Goal: Information Seeking & Learning: Learn about a topic

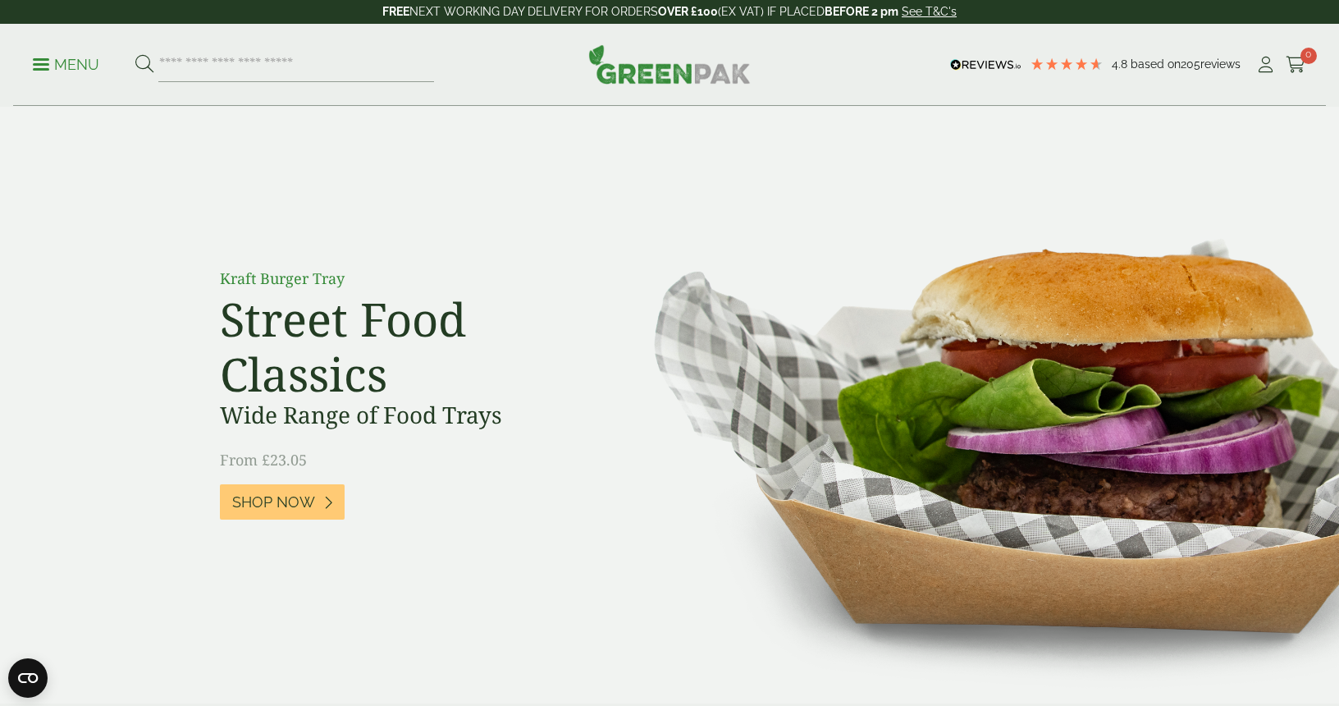
click at [41, 67] on p "Menu" at bounding box center [66, 65] width 66 height 20
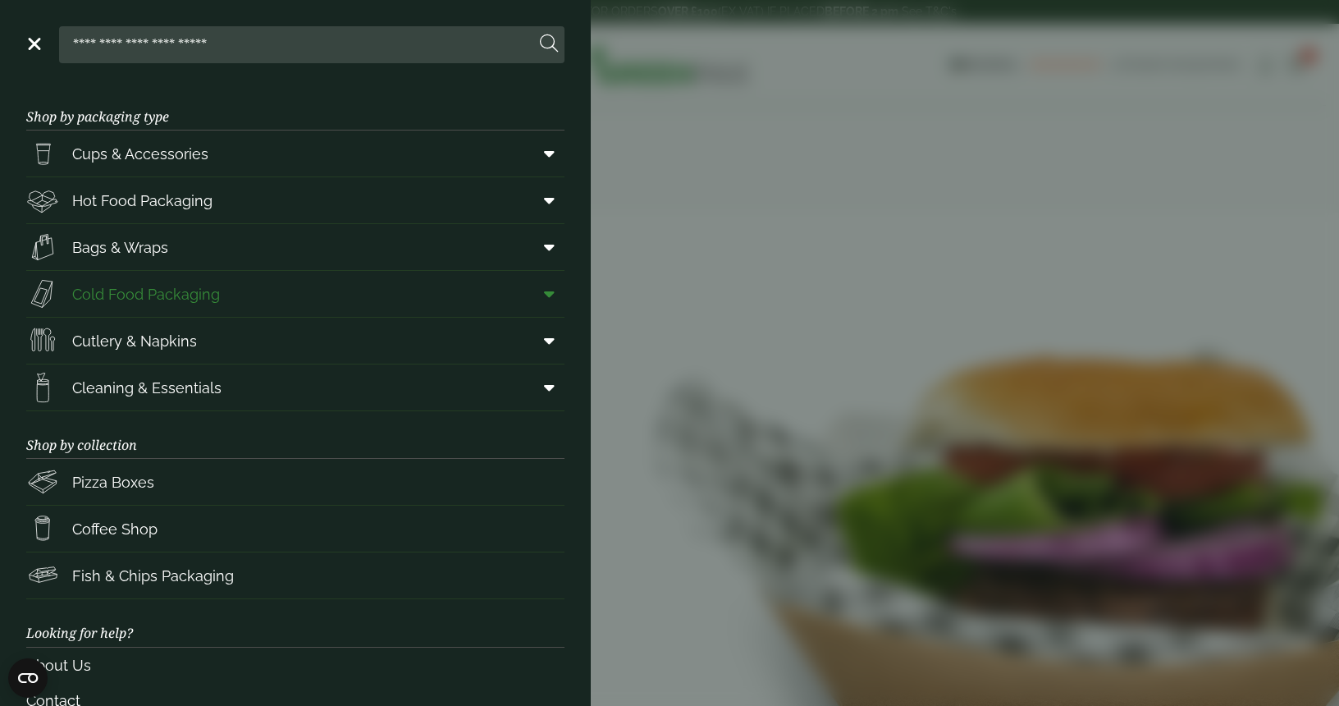
click at [190, 295] on span "Cold Food Packaging" at bounding box center [146, 294] width 148 height 22
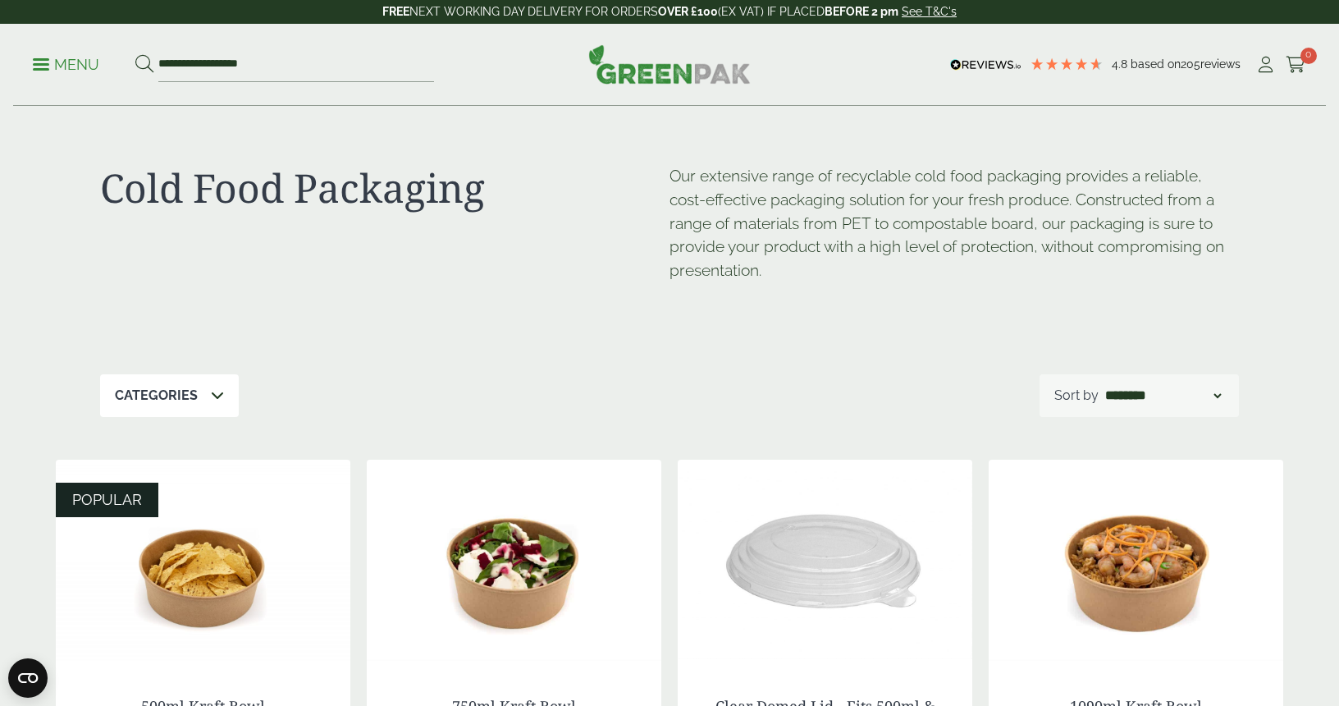
click at [175, 396] on p "Categories" at bounding box center [156, 396] width 83 height 20
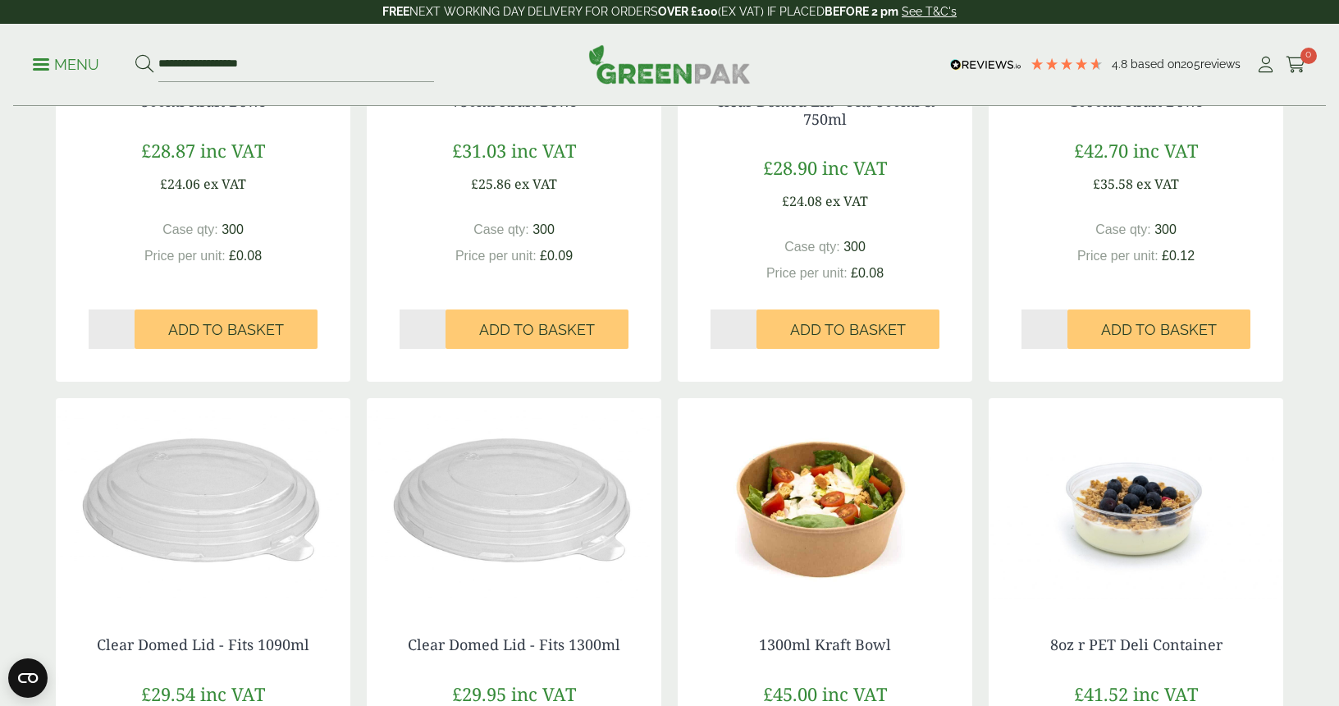
scroll to position [86, 0]
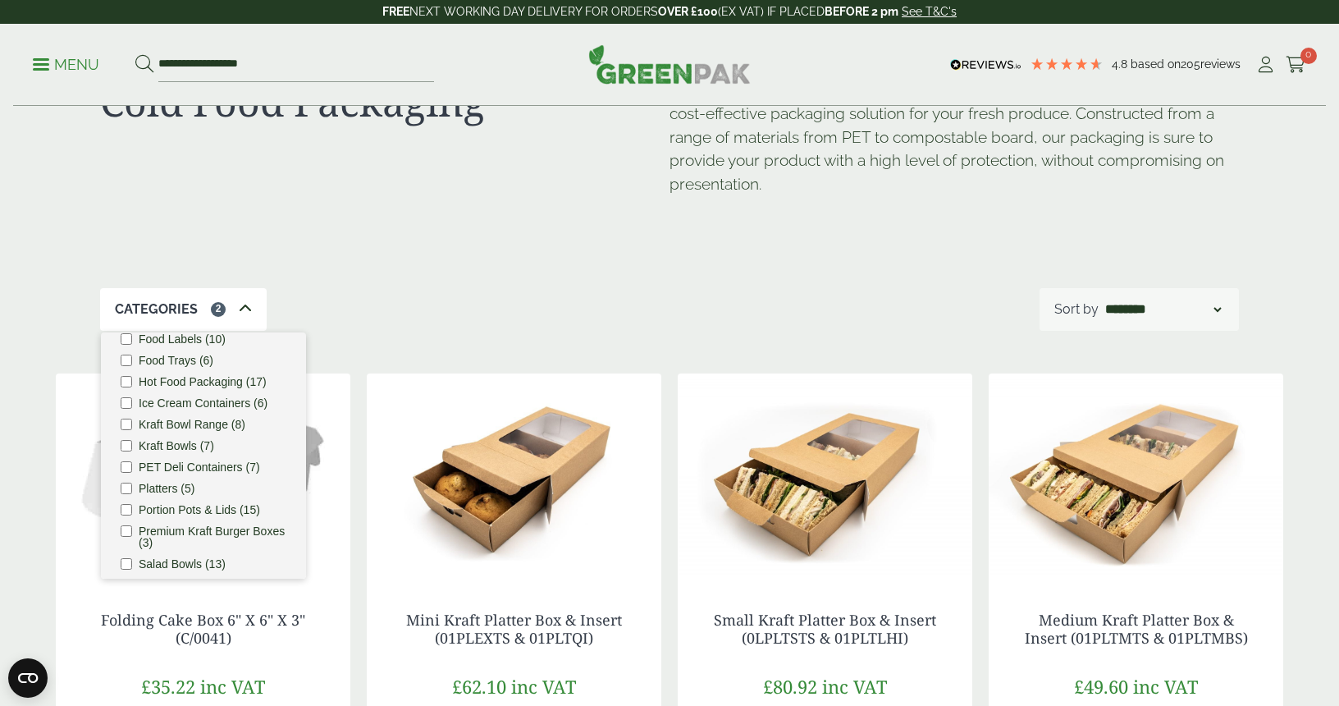
click at [121, 483] on ul "Bagasse (1) Baguette Trays (2) Cafe. (3) Carry Packs (7) Cold Food Packaging (8…" at bounding box center [203, 455] width 205 height 246
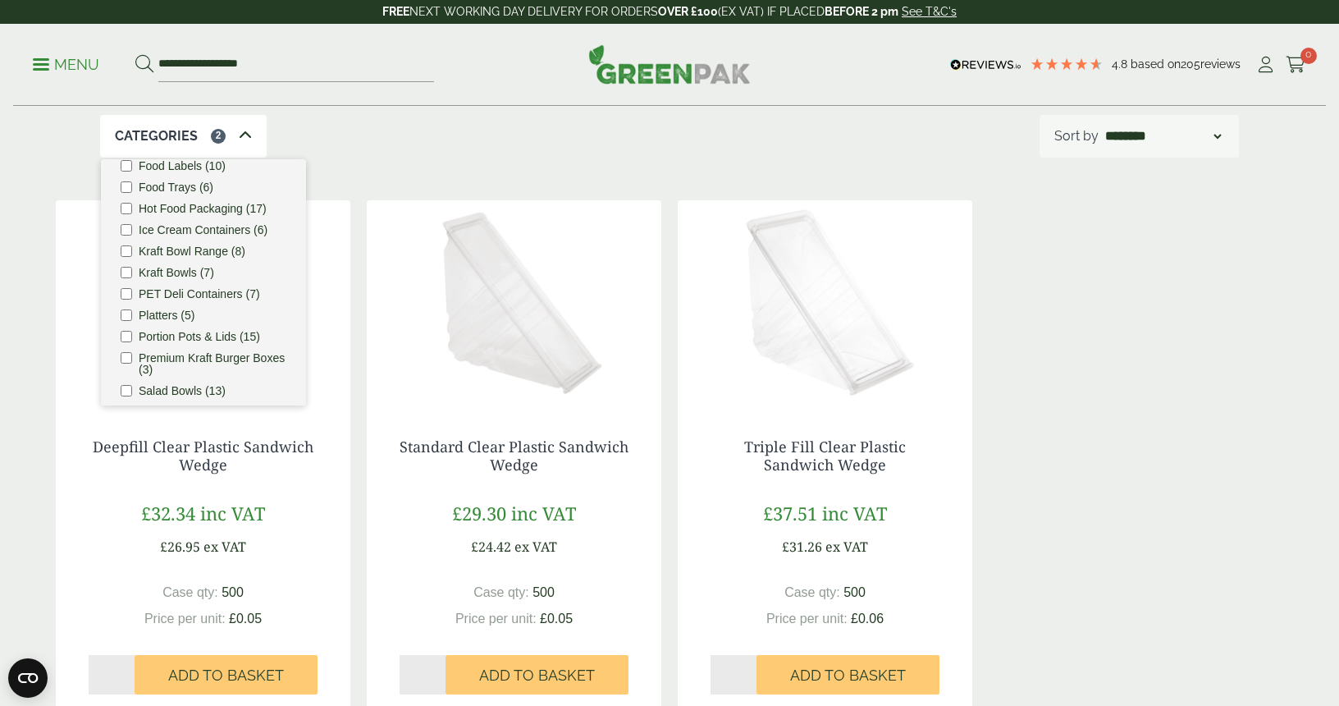
scroll to position [284, 0]
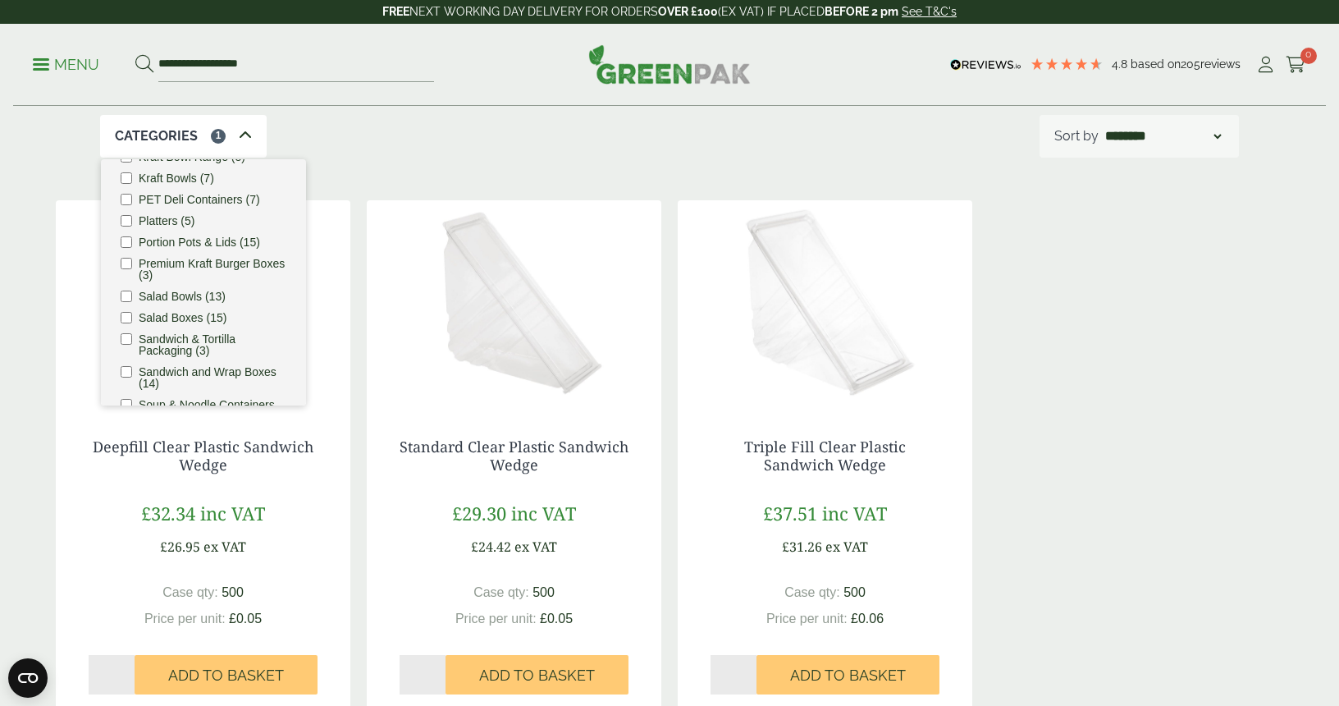
click at [123, 269] on li "Premium Kraft Burger Boxes (3)" at bounding box center [204, 269] width 166 height 23
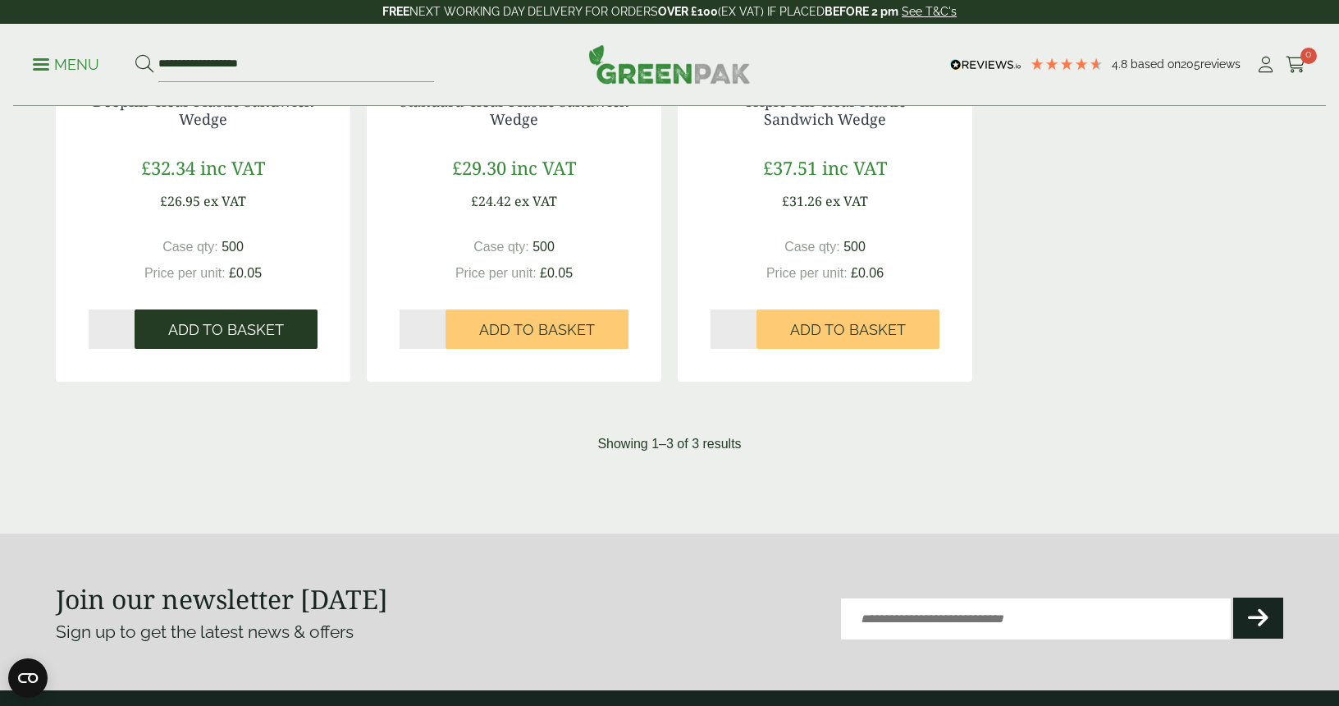
scroll to position [172, 0]
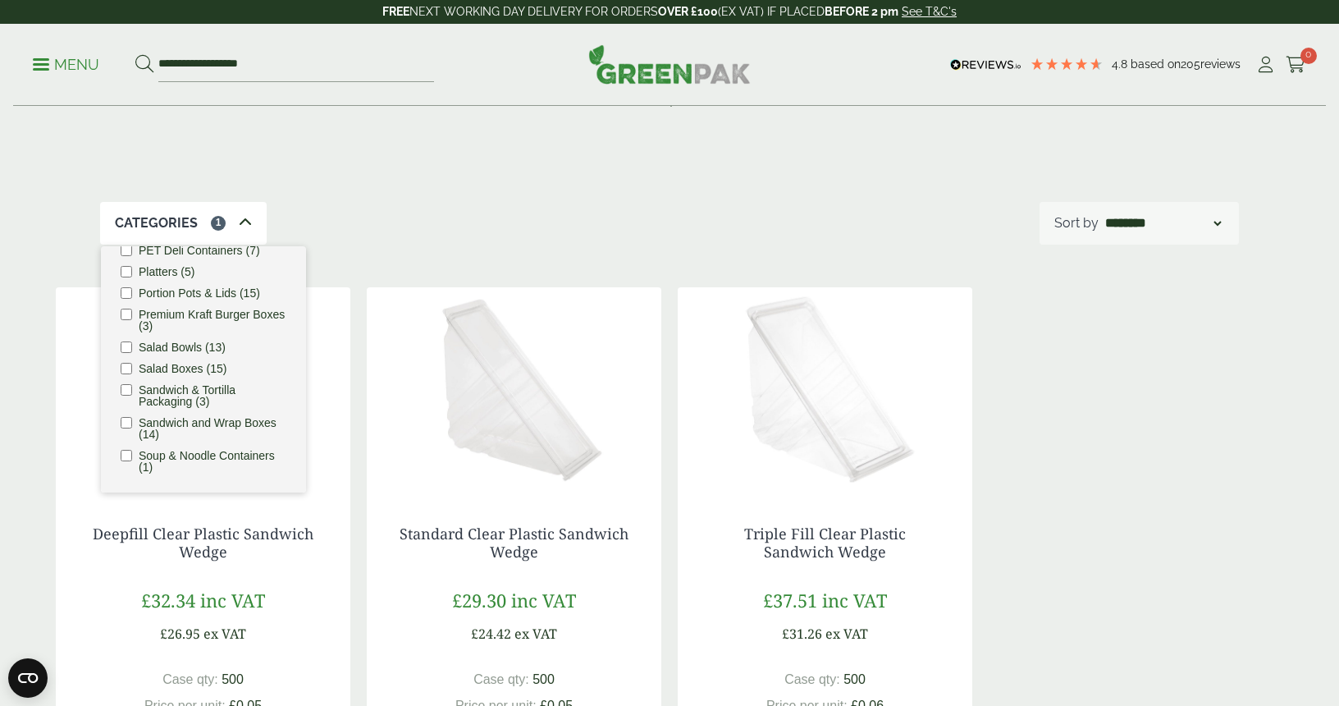
click at [1058, 547] on div "Deepfill Clear Plastic Sandwich Wedge £32.34 inc VAT £26.95 ex VAT Case qty: 50…" at bounding box center [670, 550] width 1228 height 527
click at [1064, 540] on div "Deepfill Clear Plastic Sandwich Wedge £32.34 inc VAT £26.95 ex VAT Case qty: 50…" at bounding box center [670, 550] width 1228 height 527
click at [241, 222] on icon at bounding box center [245, 222] width 13 height 13
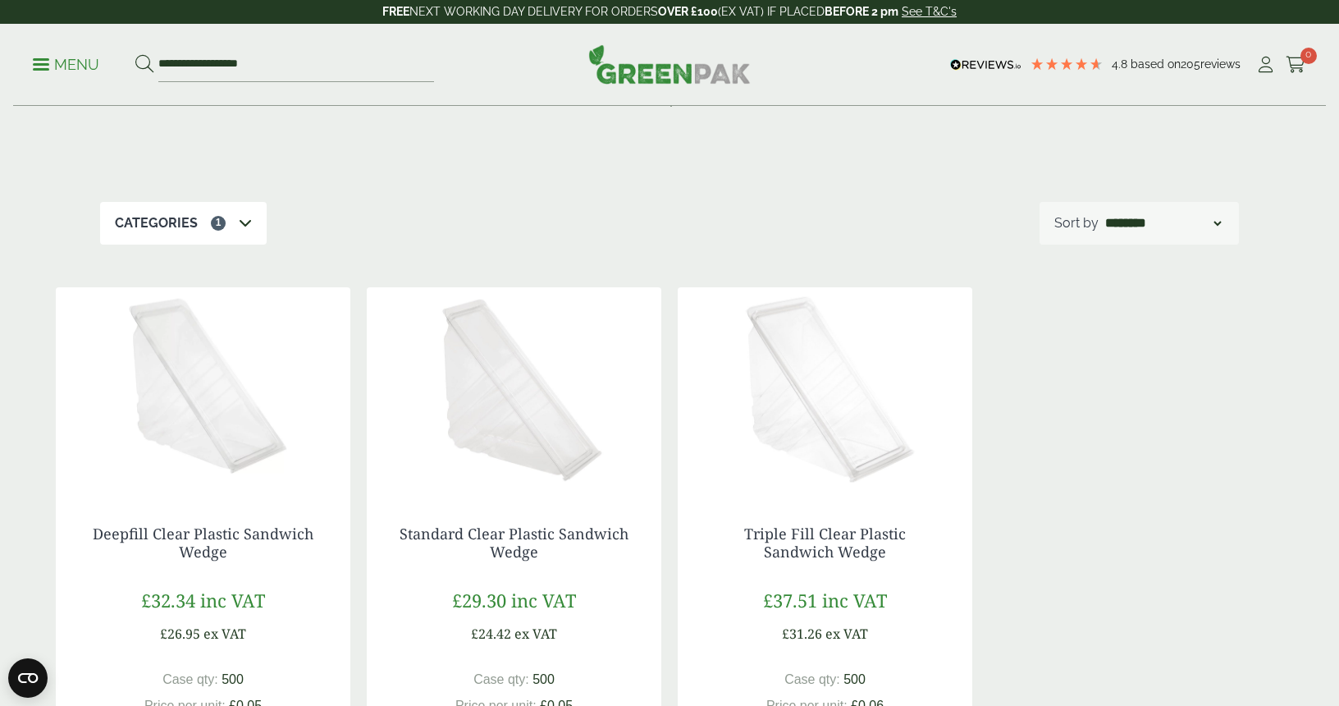
click at [242, 222] on icon at bounding box center [245, 222] width 13 height 13
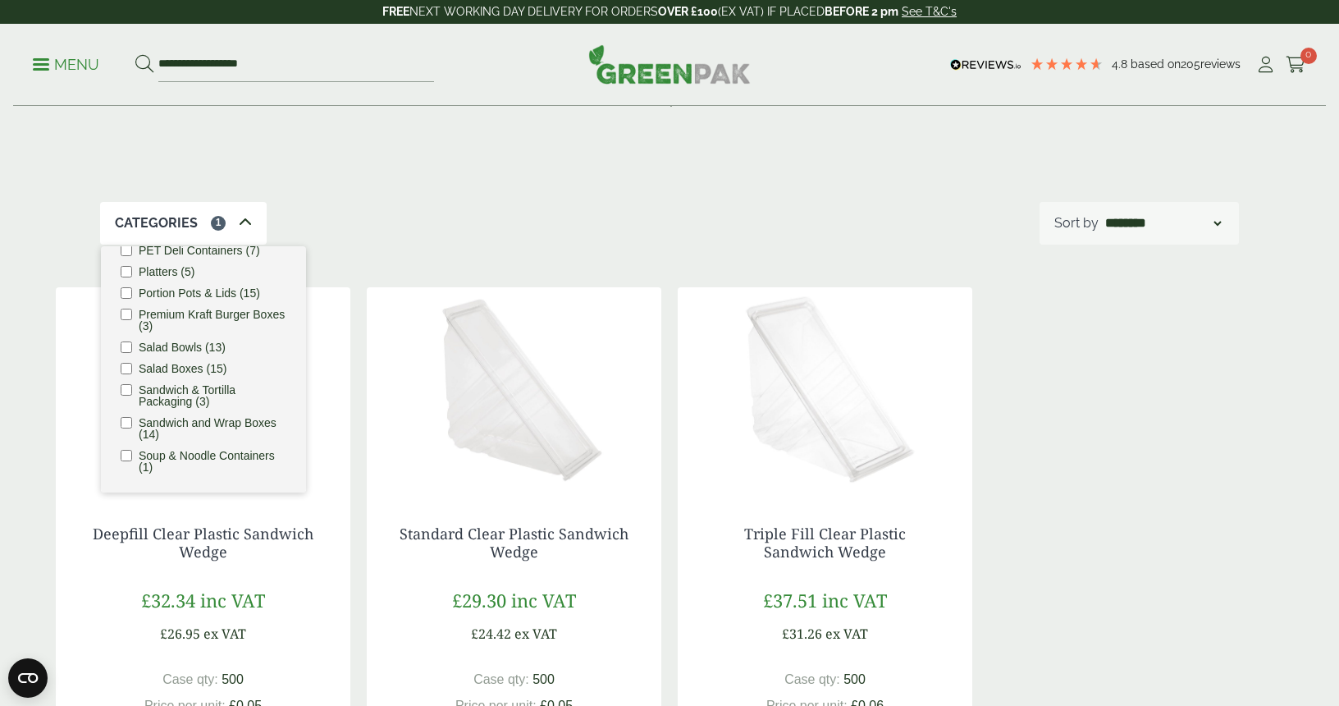
click at [393, 236] on div "Categories 1 Bagasse (1) Baguette Trays (2) Cafe. (3) Carry Packs (7) Cold Food…" at bounding box center [669, 223] width 1139 height 43
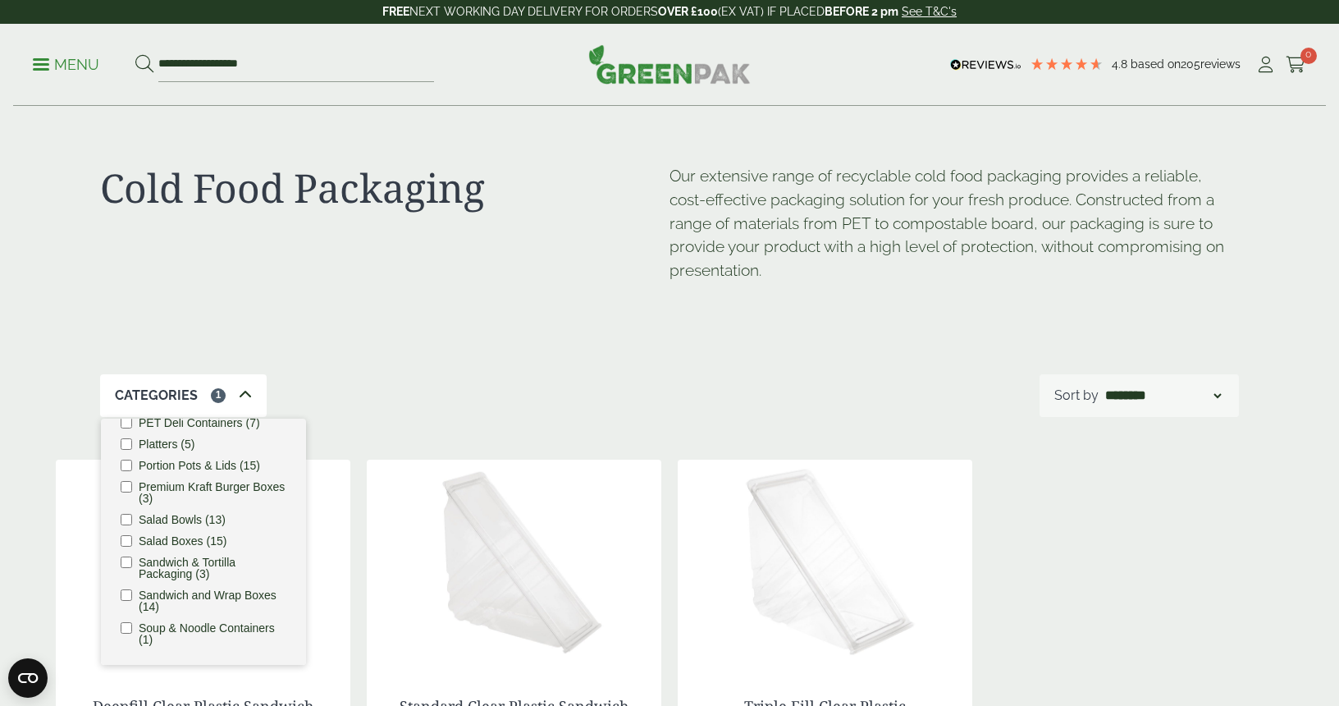
click at [76, 67] on p "Menu" at bounding box center [66, 65] width 66 height 20
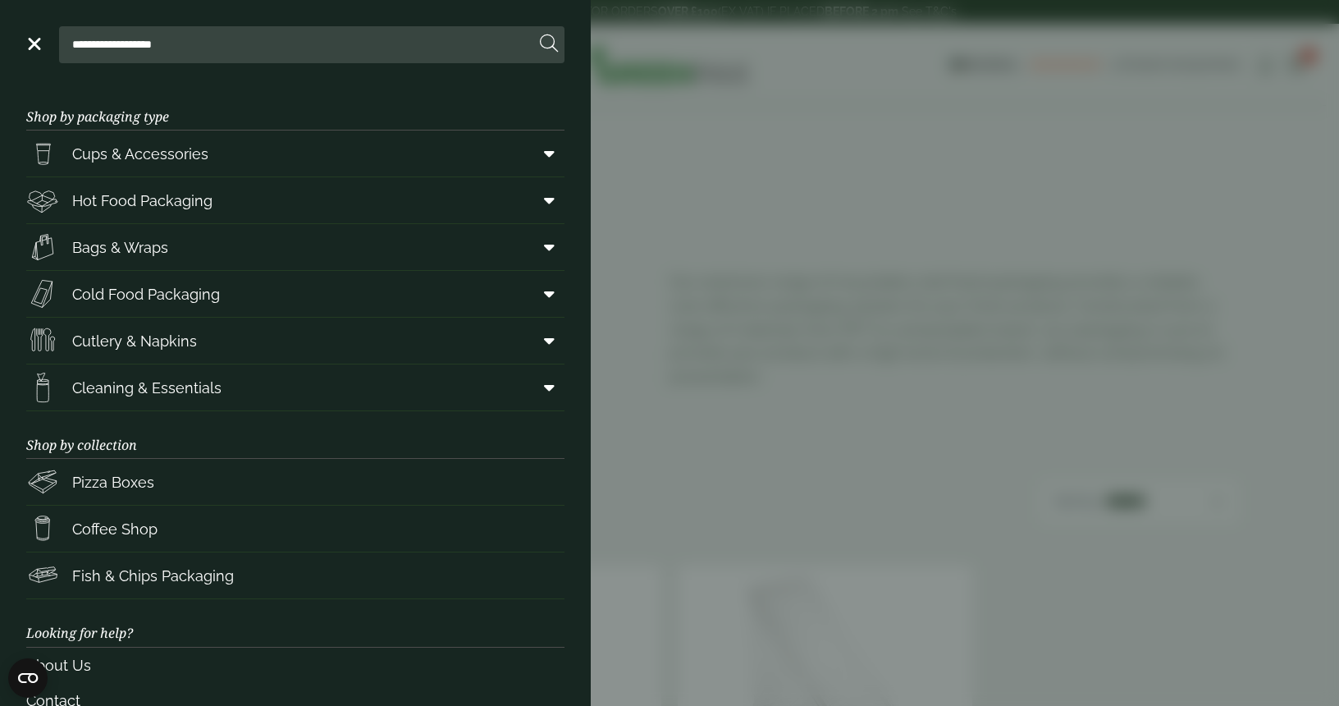
scroll to position [319, 0]
click at [168, 200] on span "Hot Food Packaging" at bounding box center [142, 201] width 140 height 22
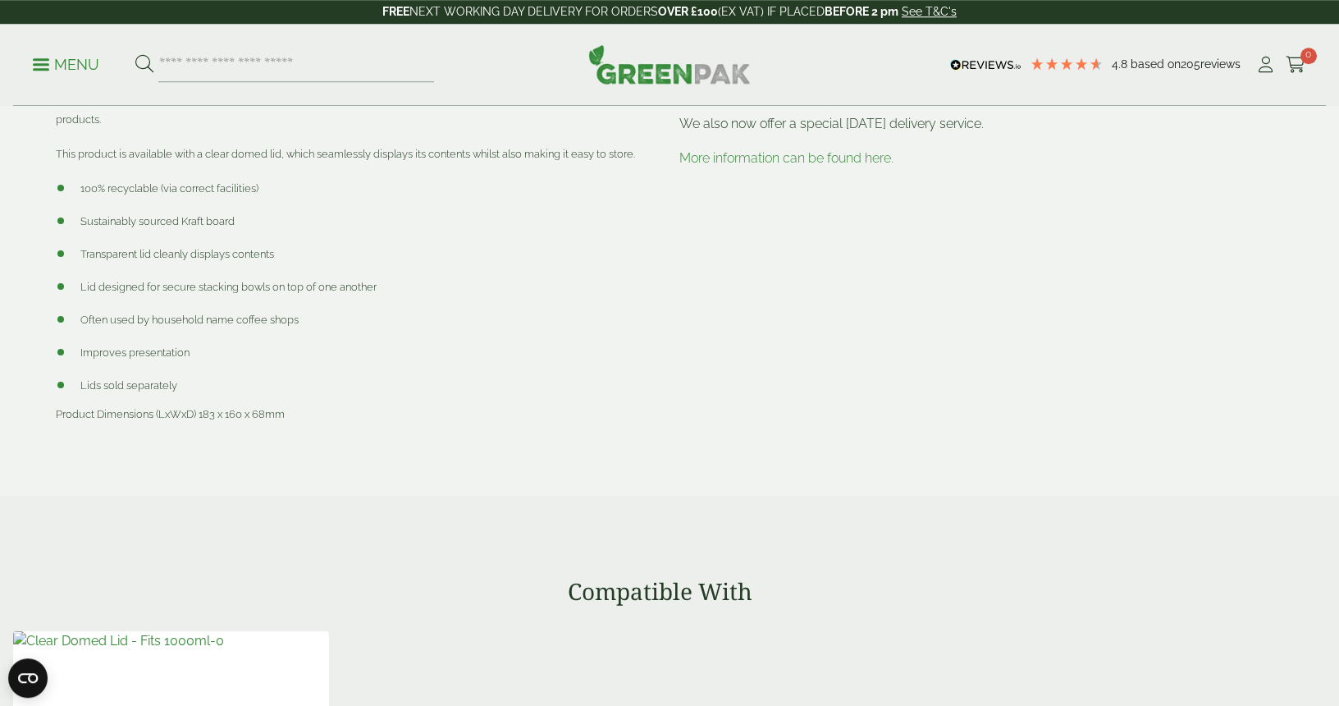
scroll to position [865, 0]
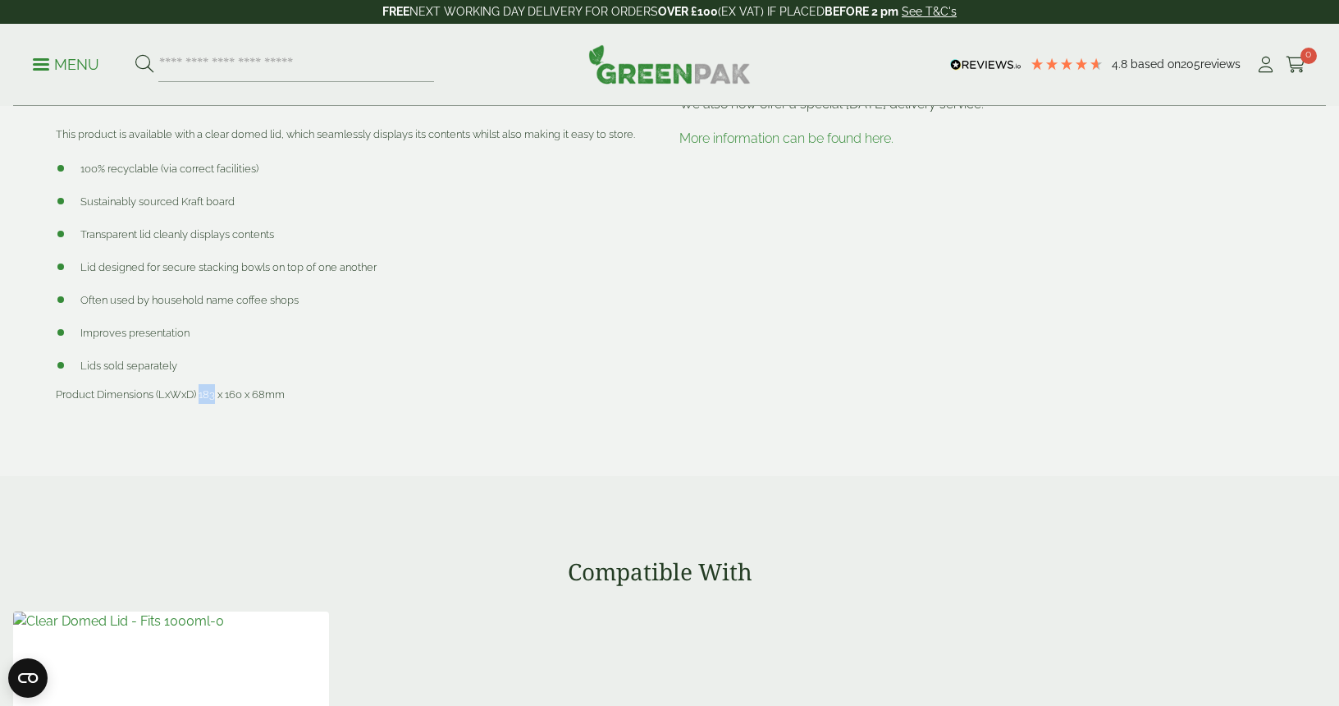
drag, startPoint x: 199, startPoint y: 400, endPoint x: 213, endPoint y: 403, distance: 15.0
click at [213, 403] on p "Product Dimensions (LxWxD) 183 x 160 x 68mm" at bounding box center [358, 394] width 604 height 20
click at [210, 399] on span "Product Dimensions (LxWxD) 183 x 160 x 68mm" at bounding box center [170, 394] width 229 height 12
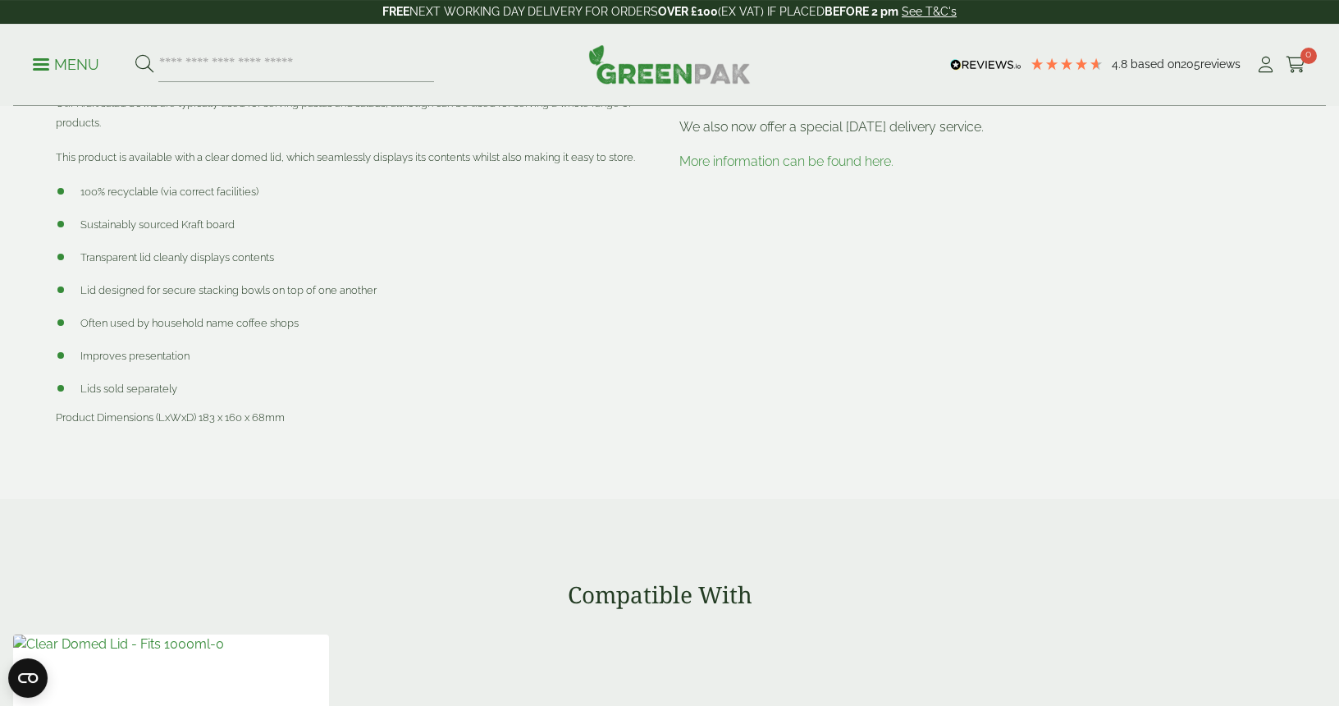
scroll to position [345, 0]
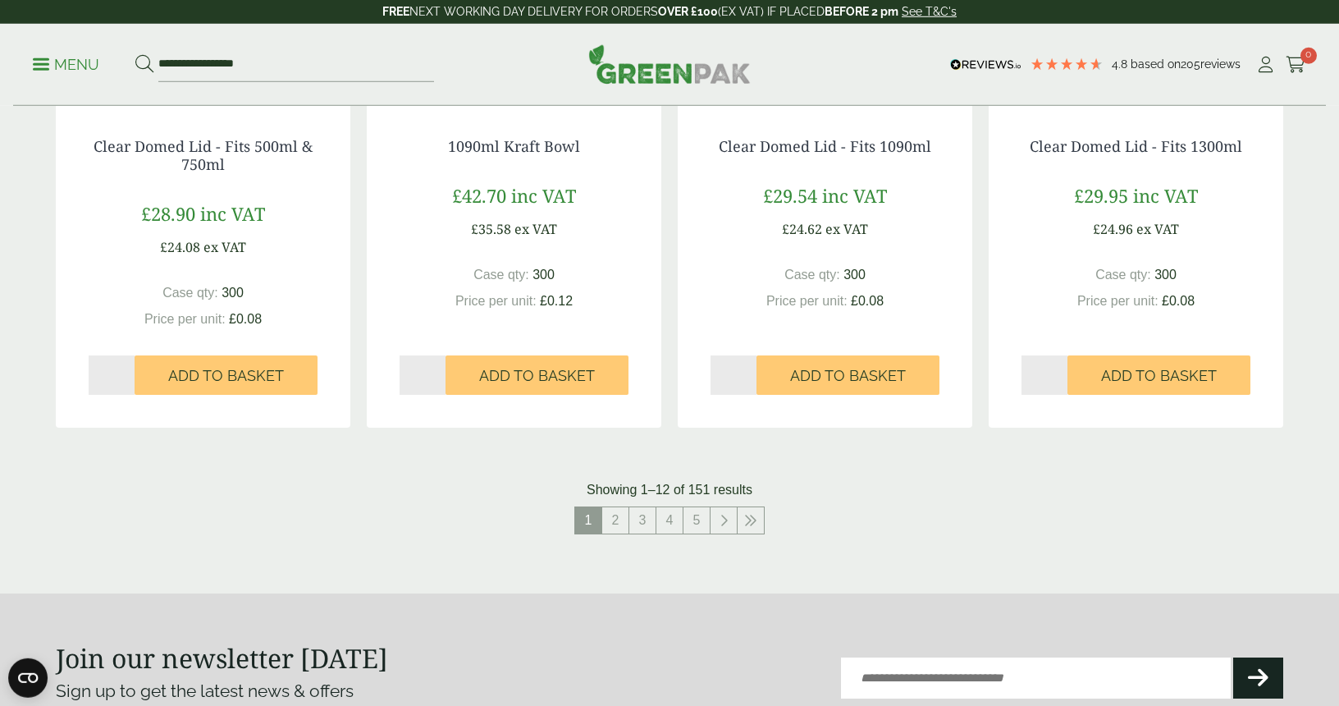
scroll to position [1816, 0]
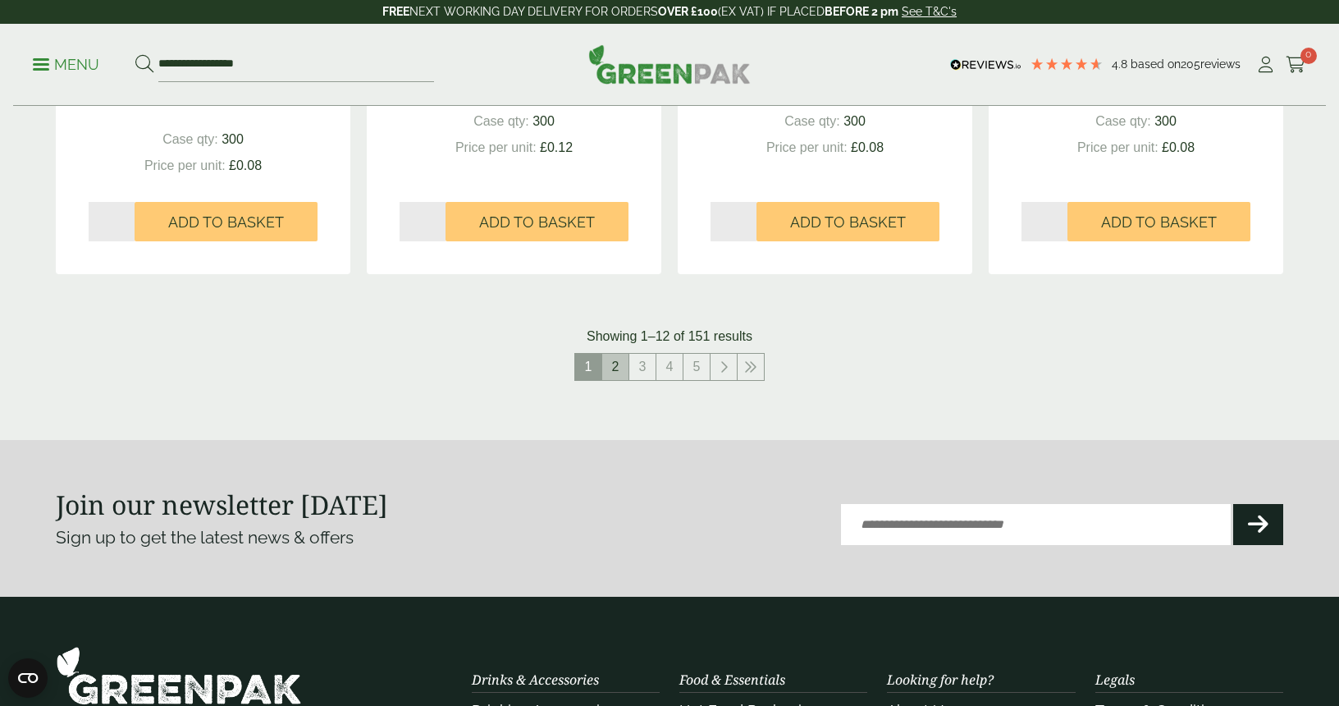
click at [615, 364] on link "2" at bounding box center [615, 367] width 26 height 26
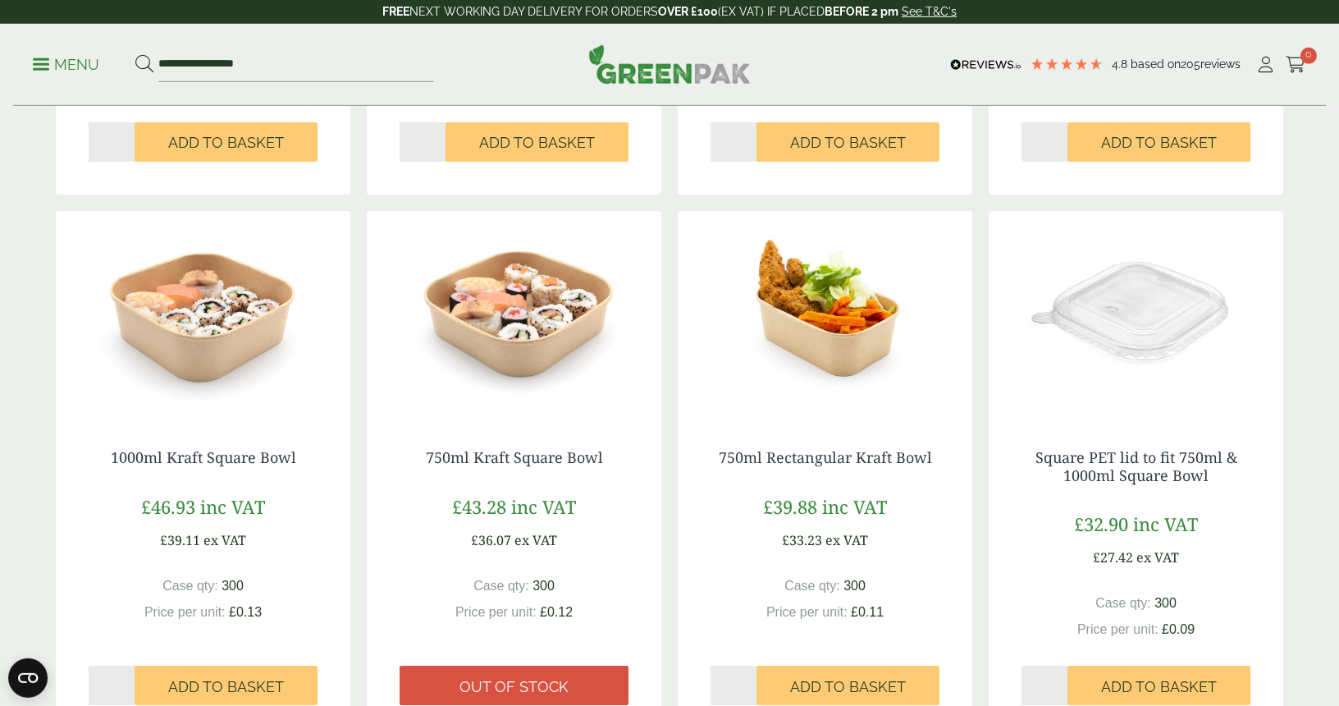
scroll to position [778, 0]
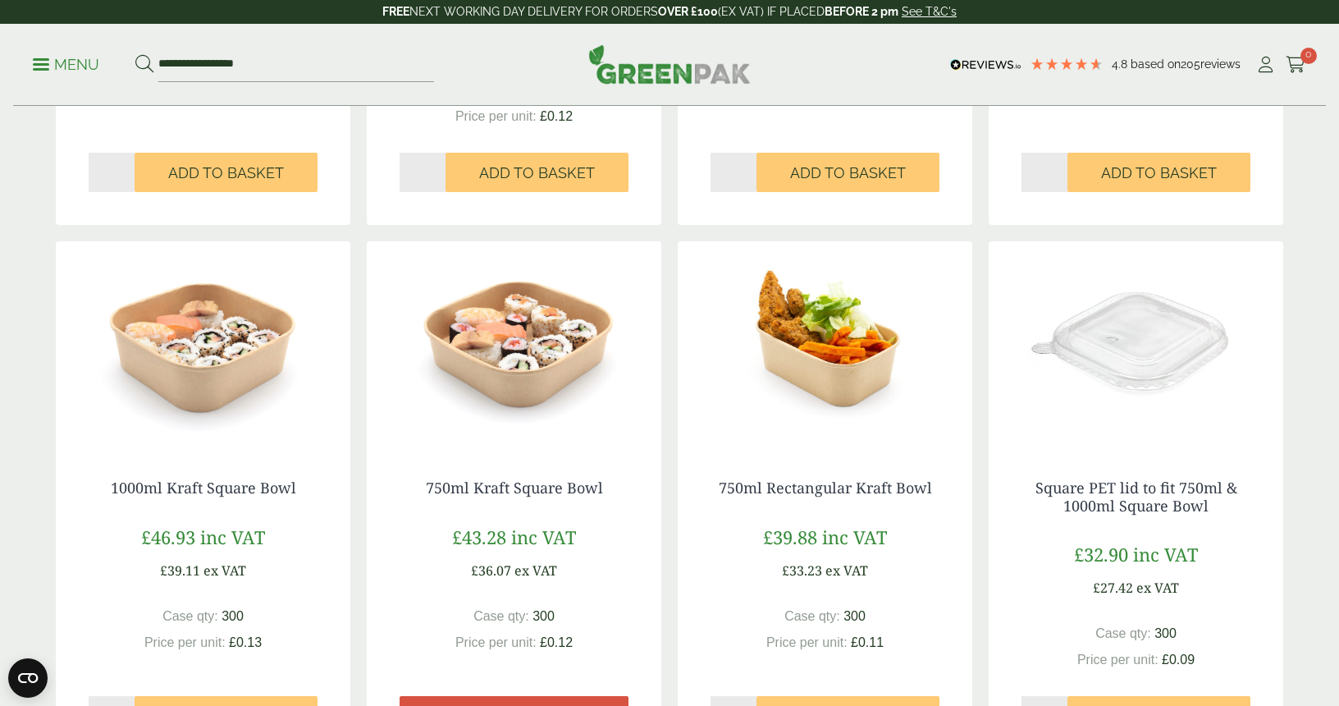
click at [233, 362] on img at bounding box center [203, 343] width 295 height 205
click at [545, 382] on img at bounding box center [514, 343] width 295 height 205
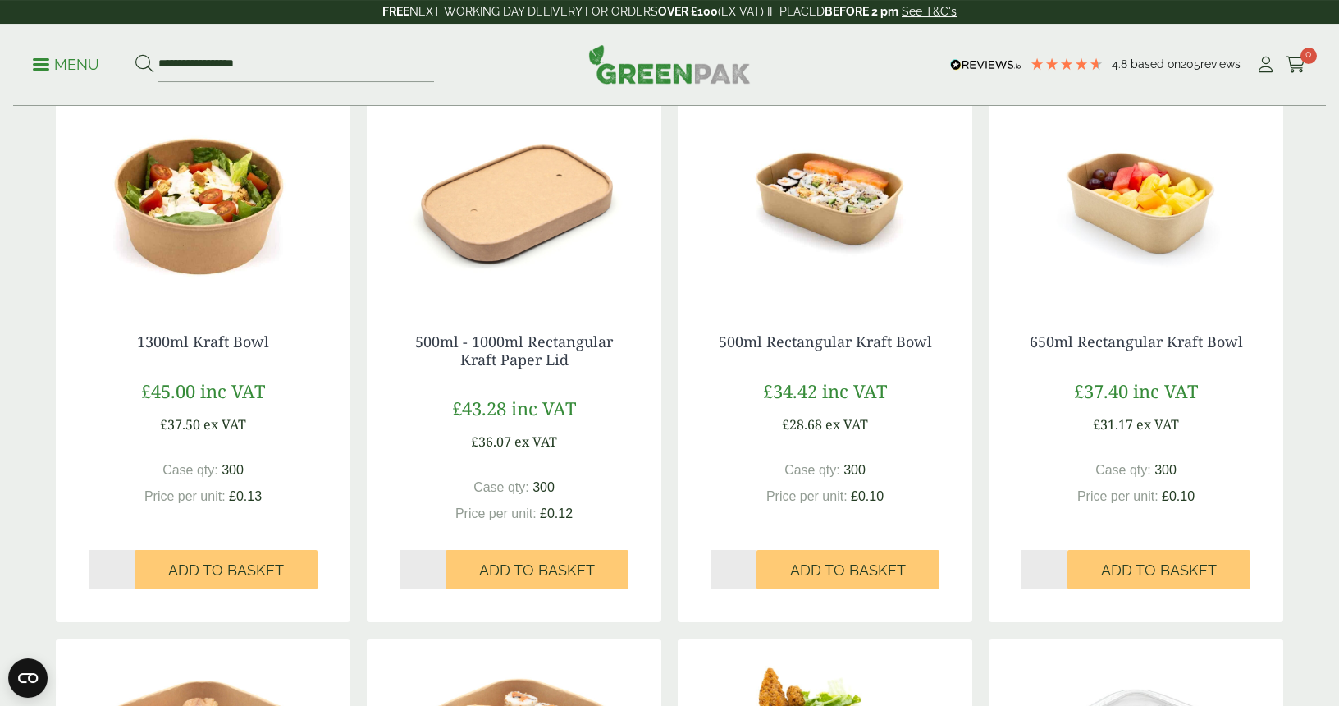
scroll to position [692, 0]
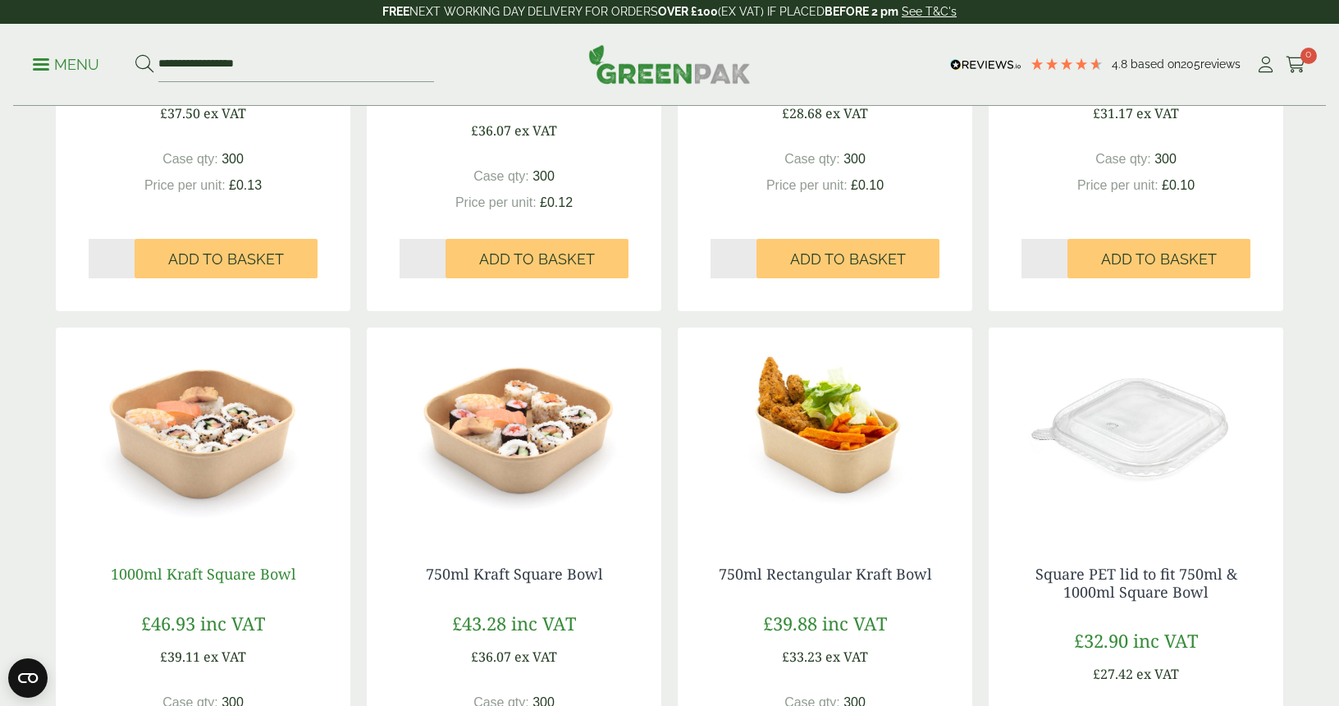
click at [169, 574] on link "1000ml Kraft Square Bowl" at bounding box center [203, 574] width 185 height 20
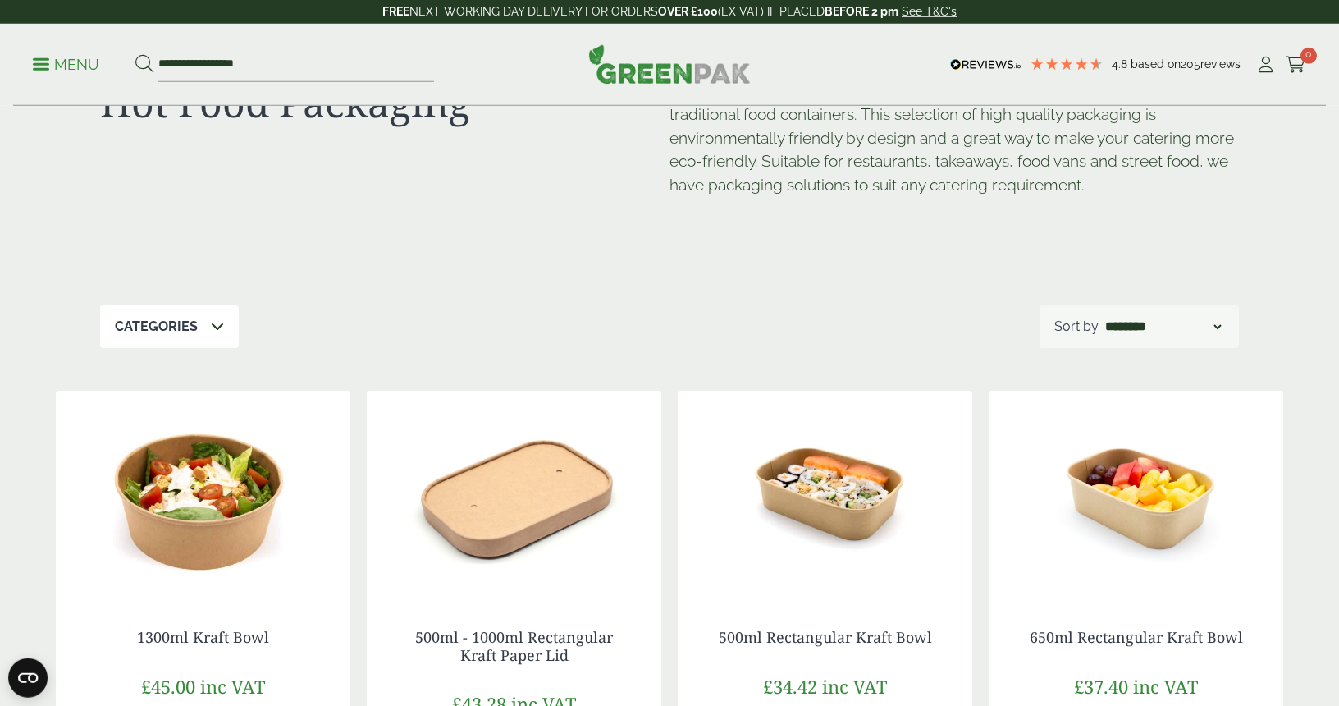
scroll to position [0, 0]
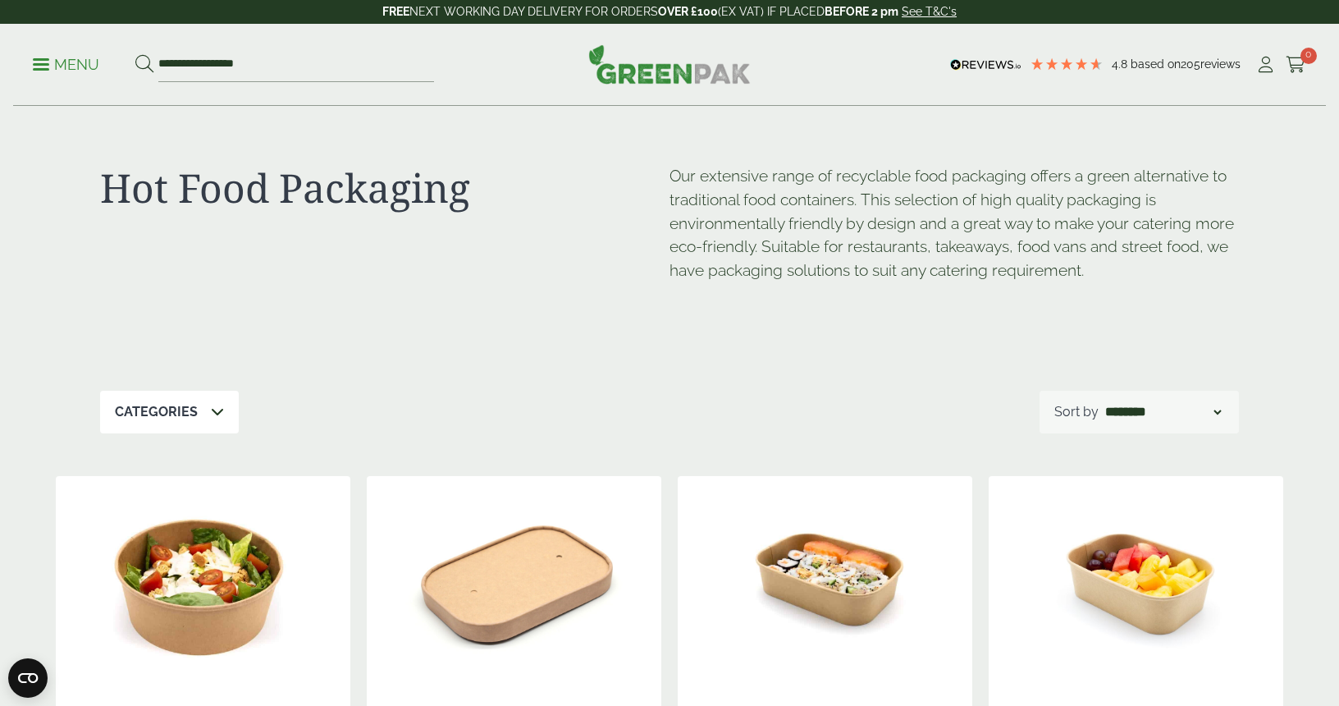
click at [215, 413] on icon at bounding box center [217, 411] width 13 height 13
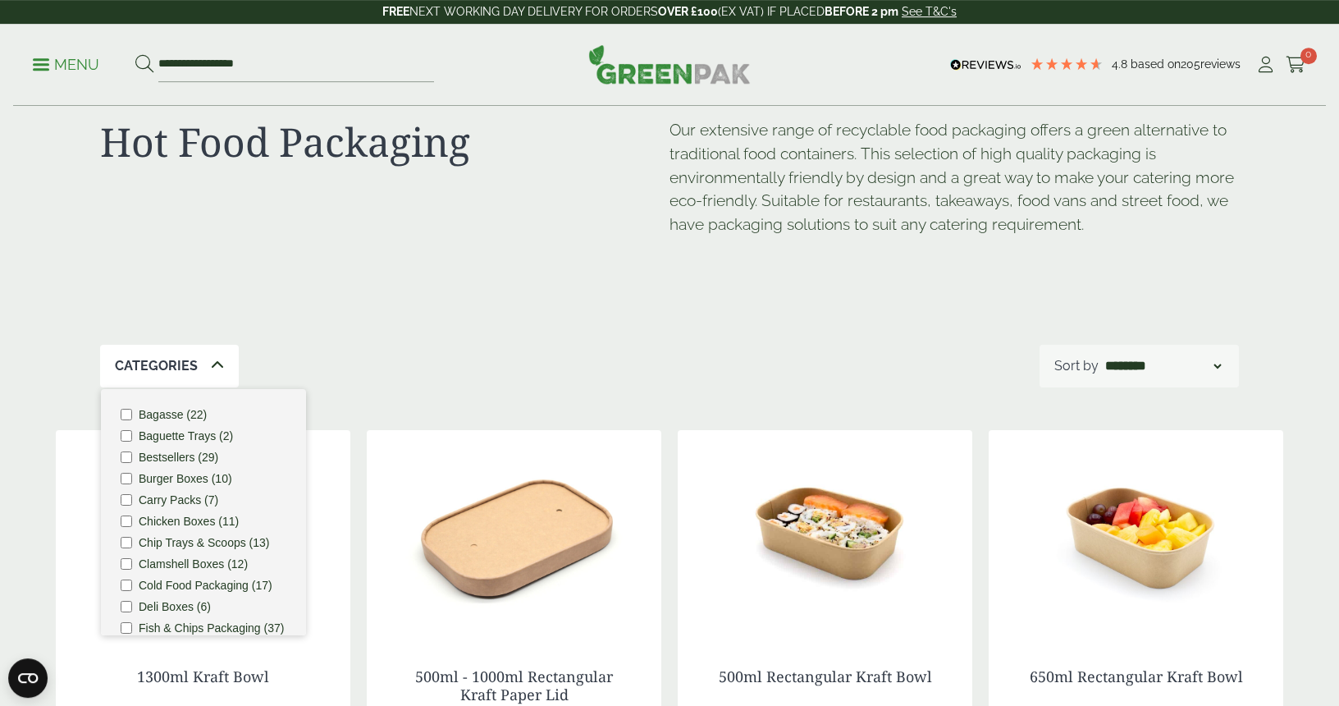
scroll to position [86, 0]
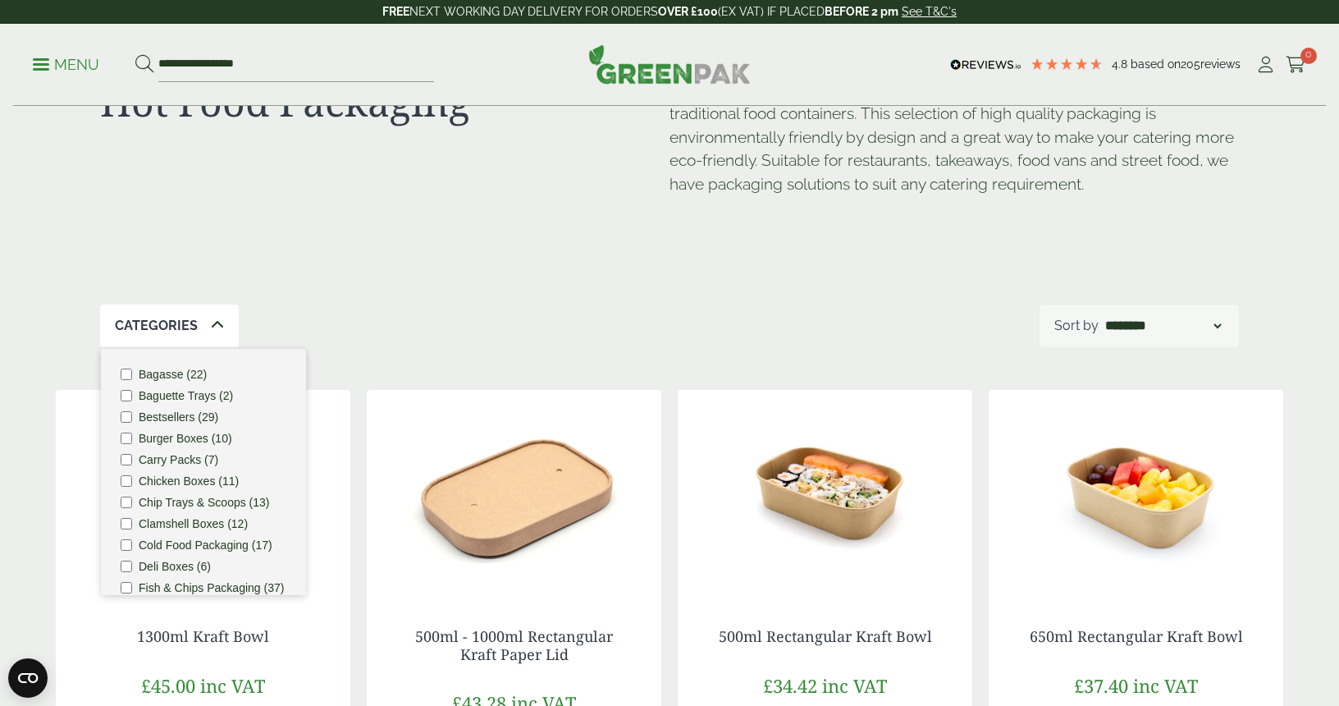
click at [440, 273] on div "Hot Food Packaging Our extensive range of recyclable food packaging offers a gr…" at bounding box center [669, 163] width 1139 height 284
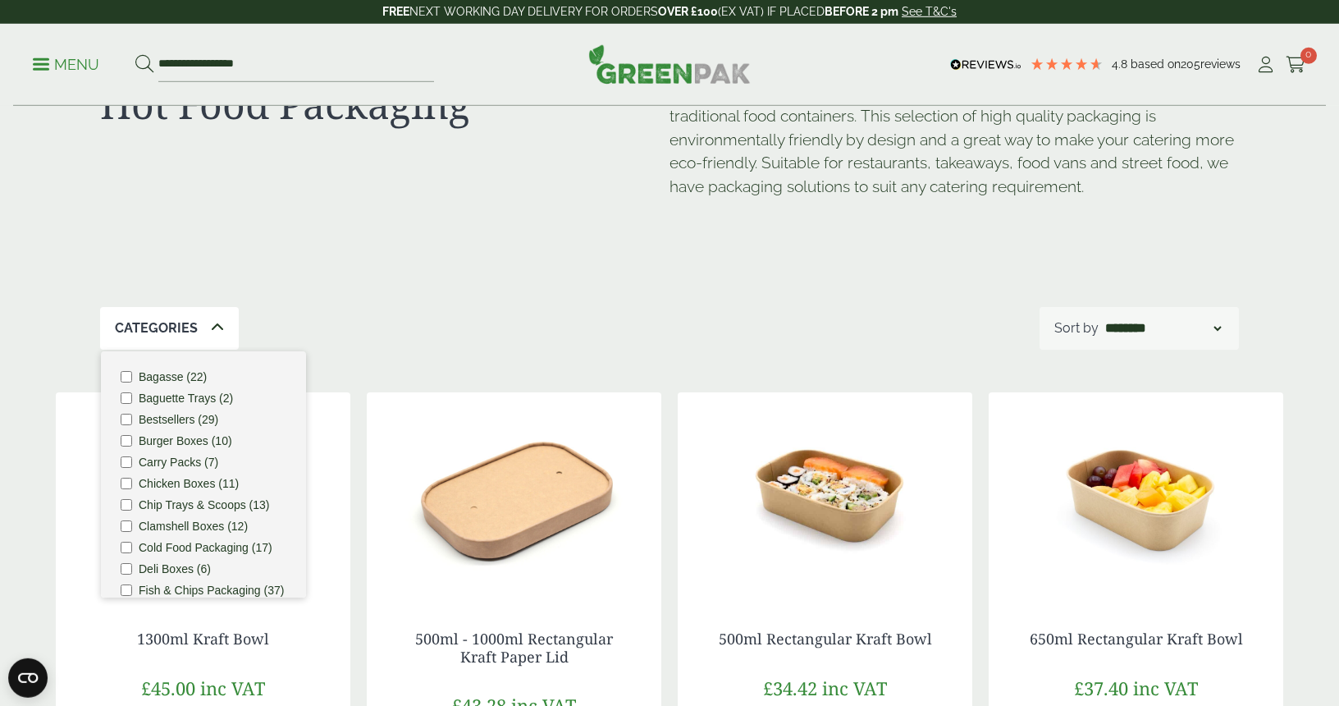
scroll to position [0, 0]
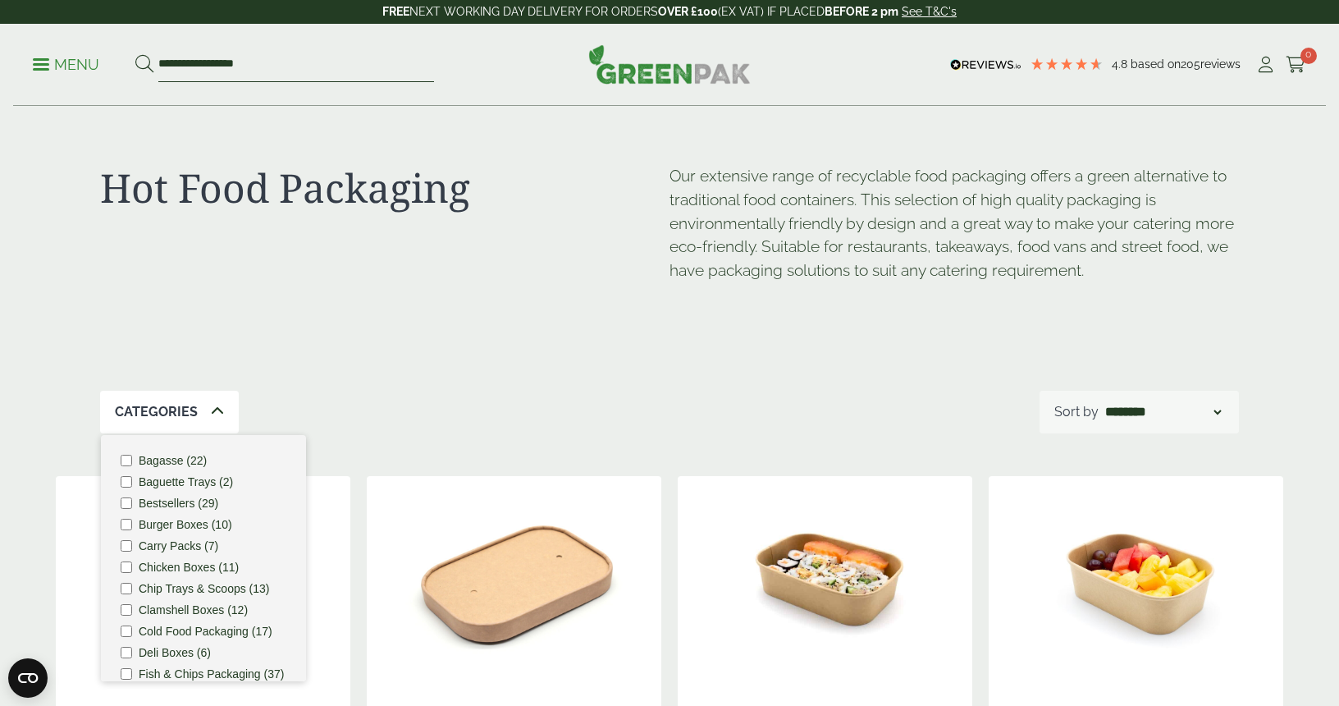
click at [222, 59] on input "**********" at bounding box center [296, 65] width 276 height 34
drag, startPoint x: 267, startPoint y: 68, endPoint x: 98, endPoint y: 105, distance: 172.2
click at [158, 82] on input "**********" at bounding box center [296, 65] width 276 height 34
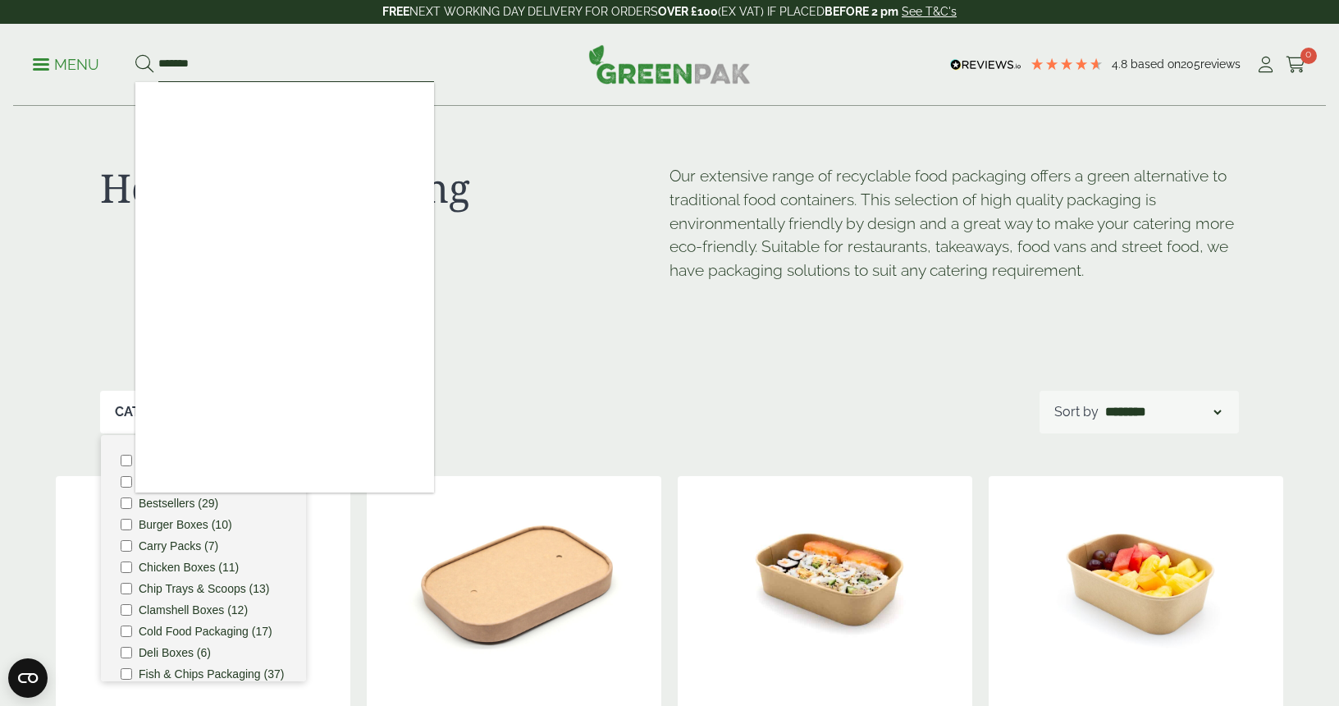
click at [172, 60] on input "*******" at bounding box center [296, 65] width 276 height 34
type input "********"
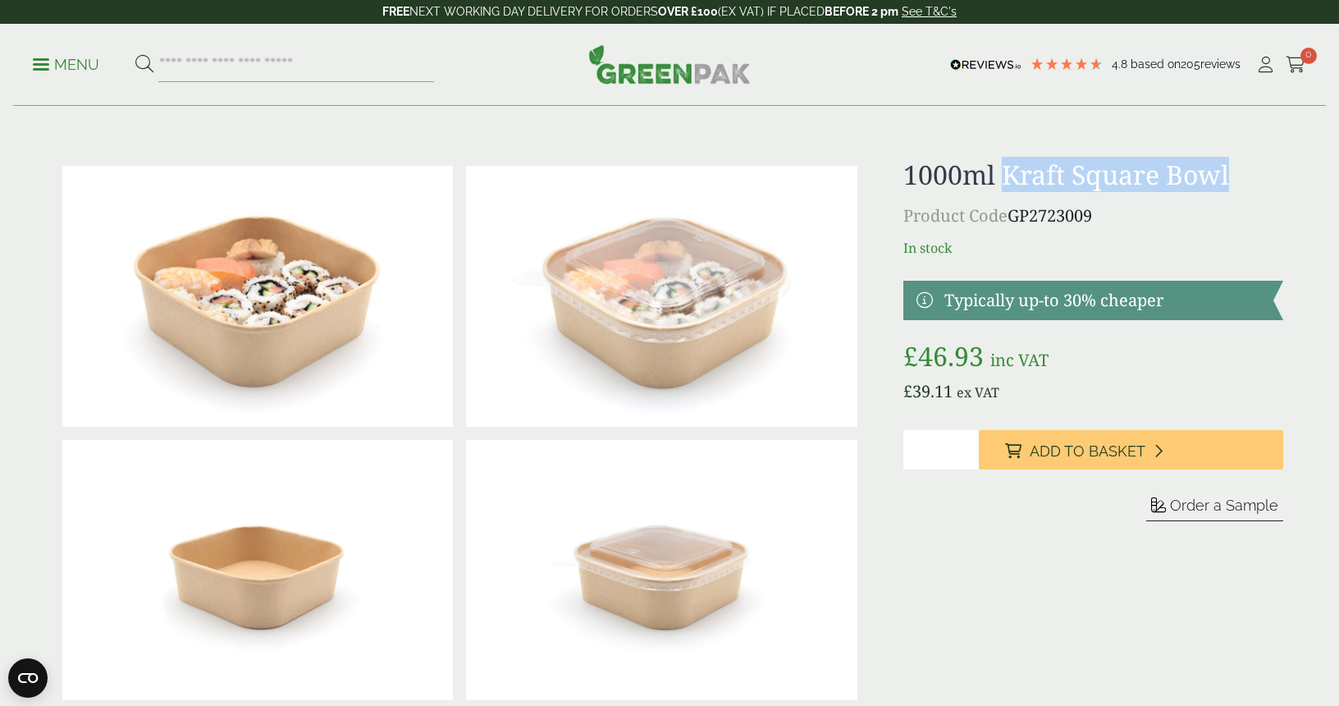
drag, startPoint x: 1005, startPoint y: 172, endPoint x: 1233, endPoint y: 190, distance: 228.1
click at [1233, 190] on h1 "1000ml Kraft Square Bowl" at bounding box center [1094, 174] width 380 height 31
copy h1 "Kraft Square Bowl"
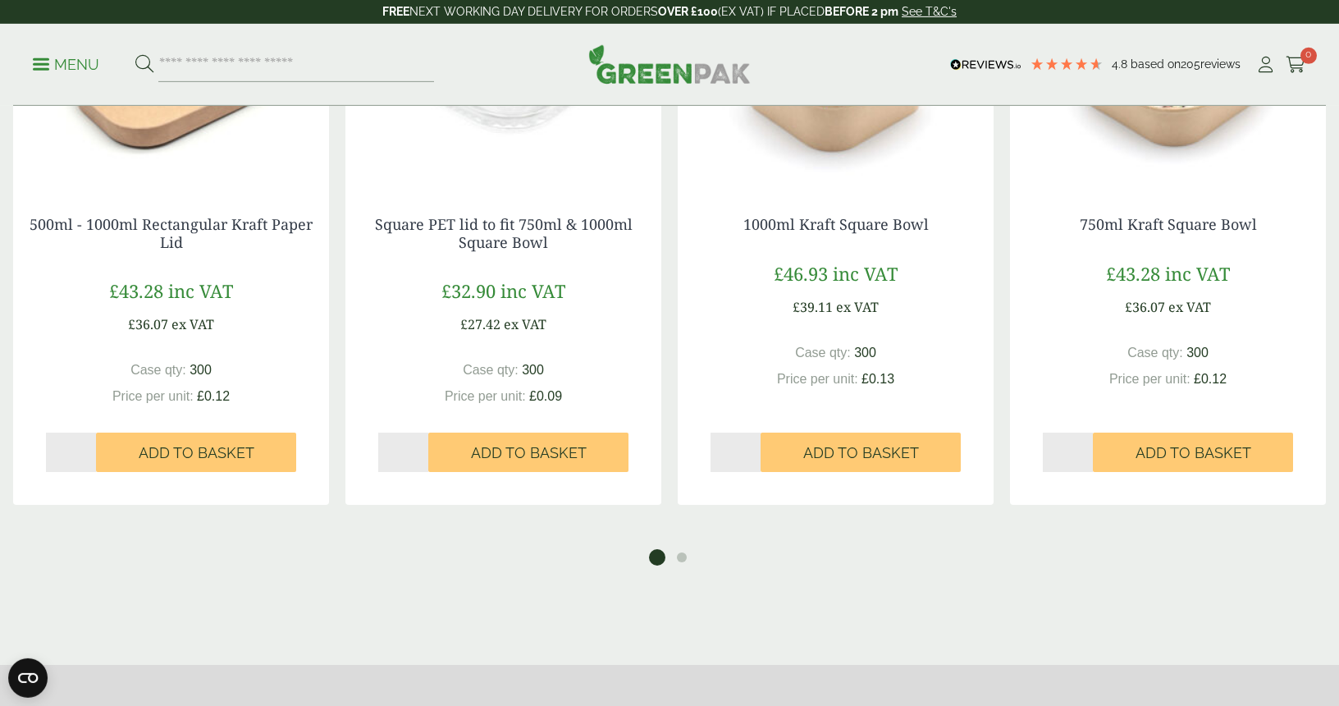
scroll to position [1643, 0]
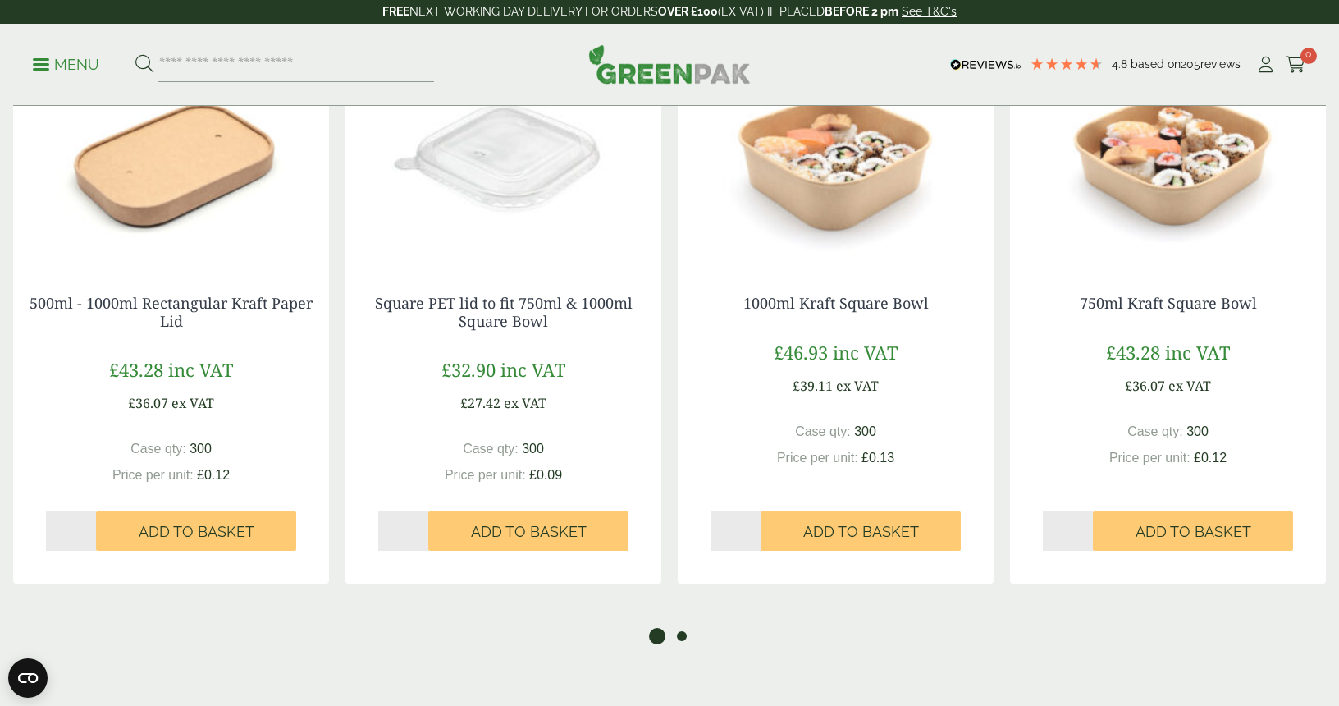
click at [680, 637] on button "2" at bounding box center [682, 636] width 16 height 16
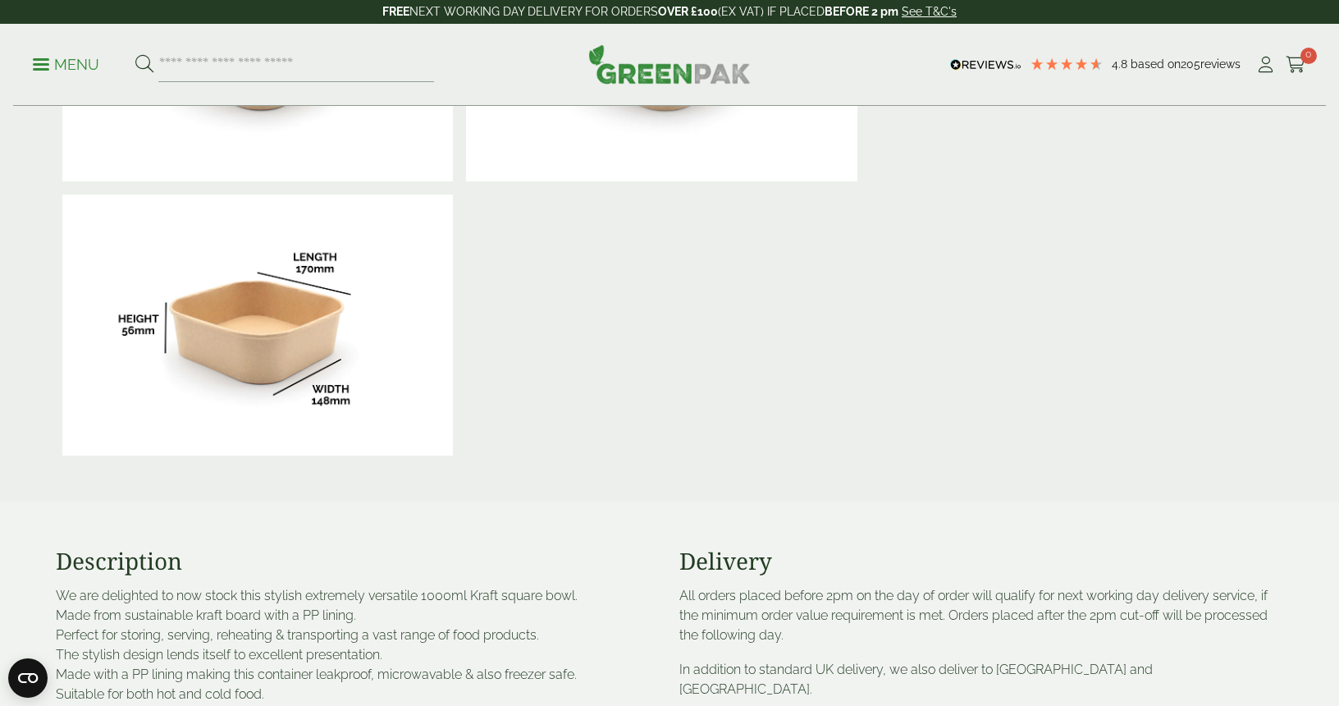
scroll to position [0, 0]
